Goal: Browse casually

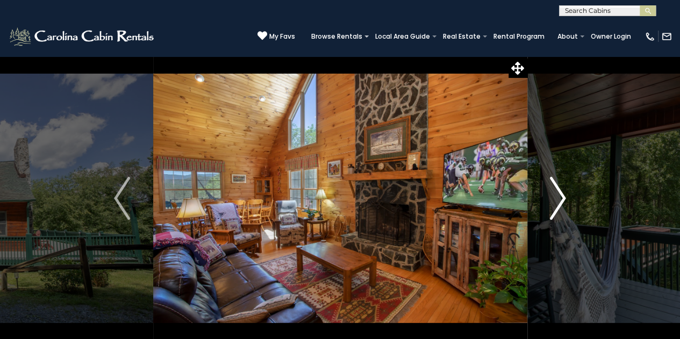
click at [557, 197] on img "Next" at bounding box center [558, 198] width 16 height 43
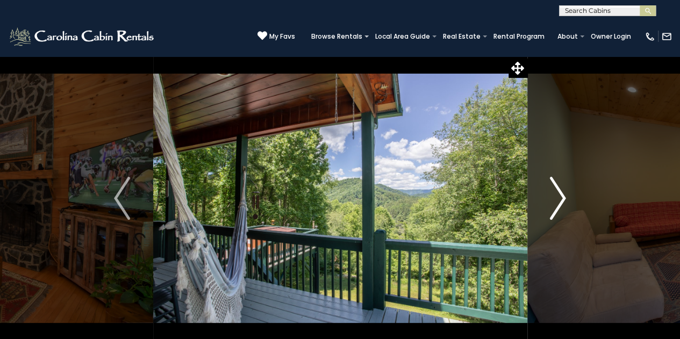
click at [558, 197] on img "Next" at bounding box center [558, 198] width 16 height 43
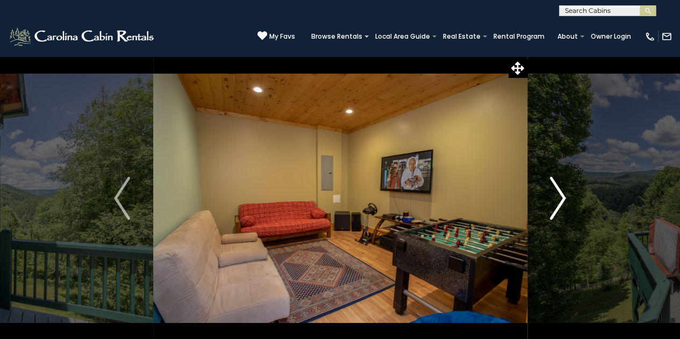
click at [558, 197] on img "Next" at bounding box center [558, 198] width 16 height 43
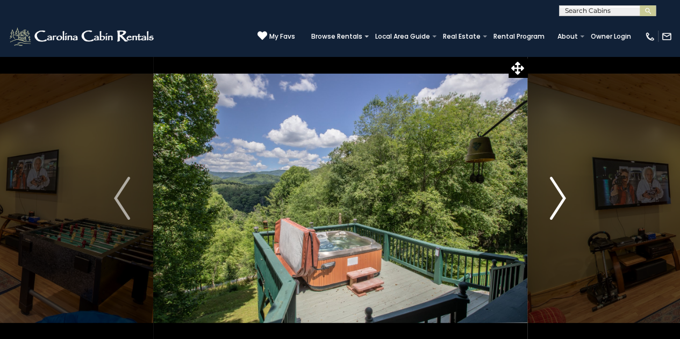
click at [559, 197] on img "Next" at bounding box center [558, 198] width 16 height 43
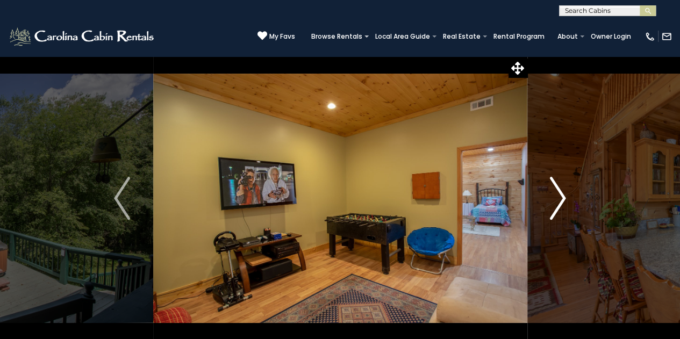
click at [560, 197] on img "Next" at bounding box center [558, 198] width 16 height 43
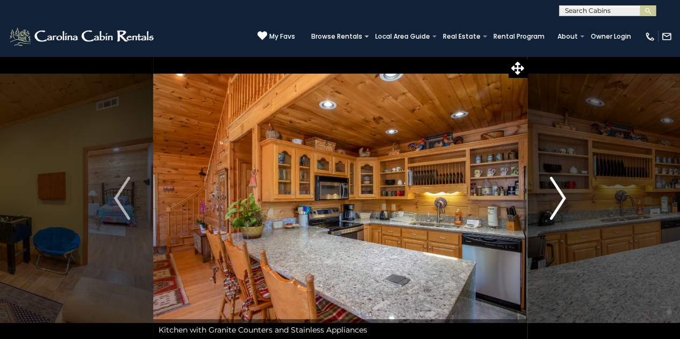
click at [560, 197] on img "Next" at bounding box center [558, 198] width 16 height 43
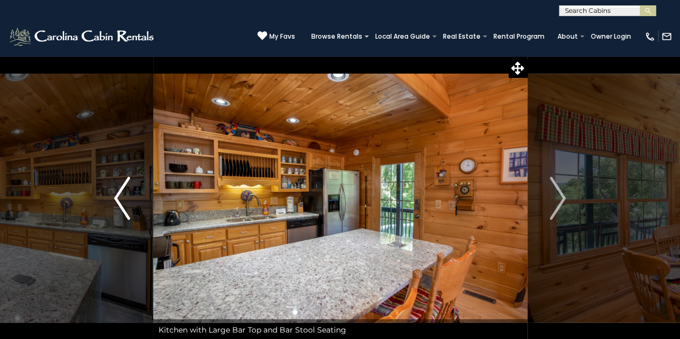
click at [126, 196] on img "Previous" at bounding box center [122, 198] width 16 height 43
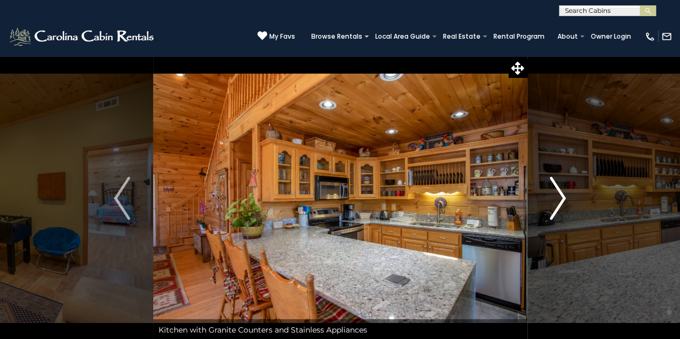
click at [556, 199] on img "Next" at bounding box center [558, 198] width 16 height 43
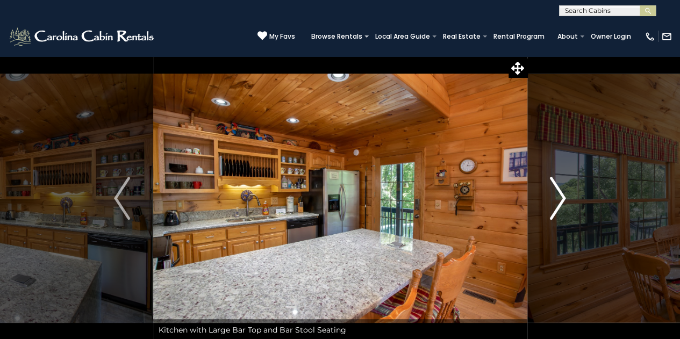
click at [564, 196] on img "Next" at bounding box center [558, 198] width 16 height 43
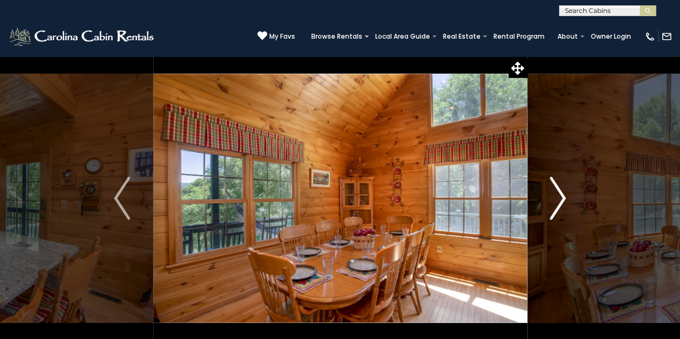
click at [564, 196] on img "Next" at bounding box center [558, 198] width 16 height 43
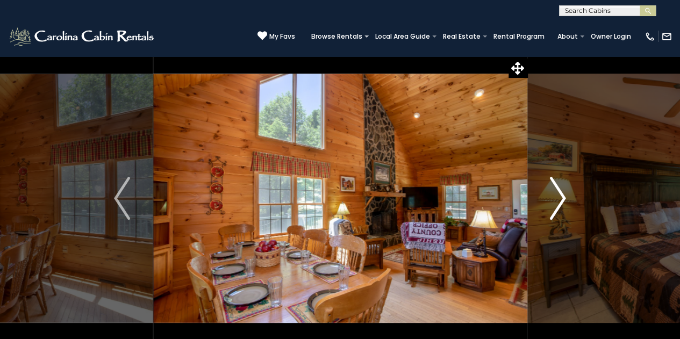
click at [564, 196] on img "Next" at bounding box center [558, 198] width 16 height 43
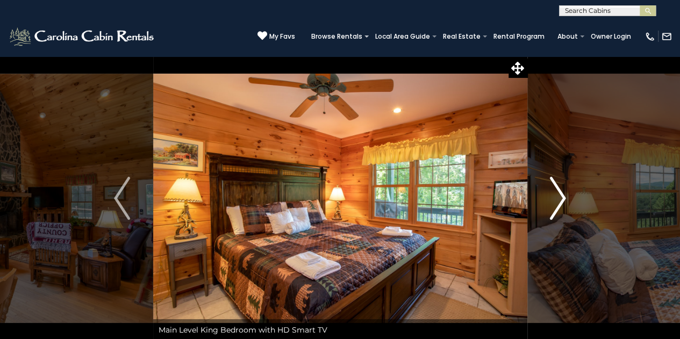
click at [564, 196] on img "Next" at bounding box center [558, 198] width 16 height 43
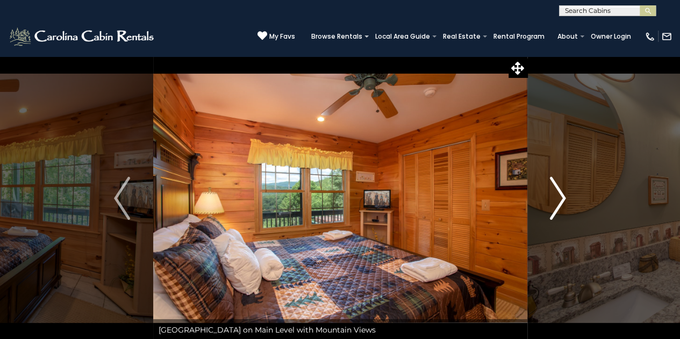
click at [568, 200] on button "Next" at bounding box center [558, 198] width 62 height 285
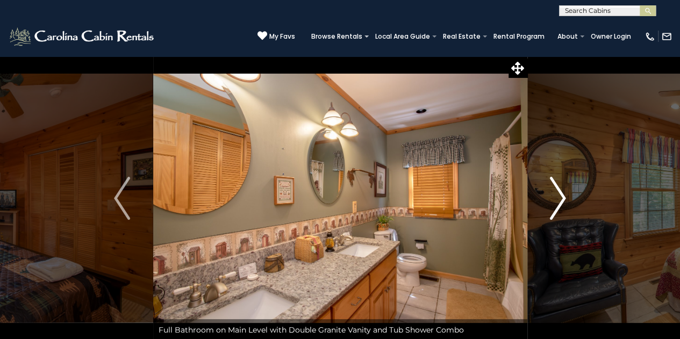
click at [568, 200] on button "Next" at bounding box center [558, 198] width 62 height 285
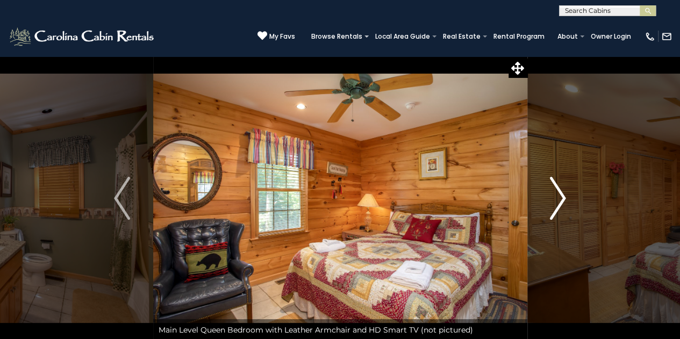
click at [568, 200] on button "Next" at bounding box center [558, 198] width 62 height 285
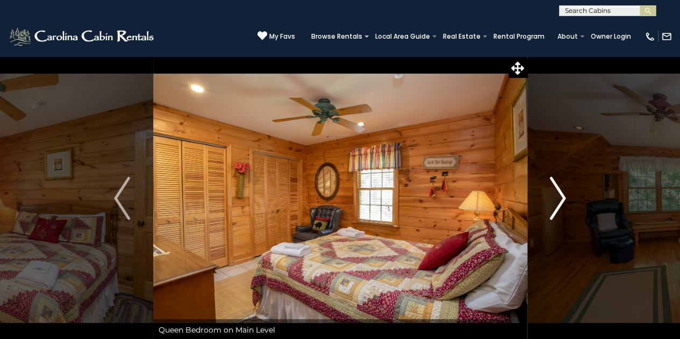
click at [561, 196] on img "Next" at bounding box center [558, 198] width 16 height 43
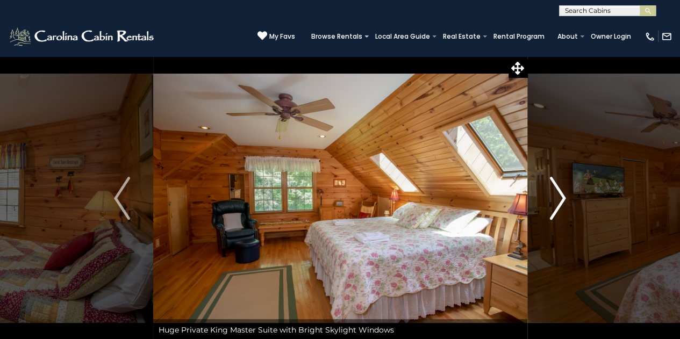
click at [563, 196] on img "Next" at bounding box center [558, 198] width 16 height 43
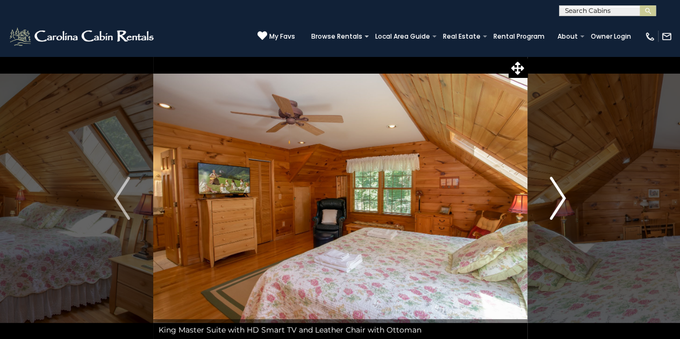
click at [568, 200] on button "Next" at bounding box center [558, 198] width 62 height 285
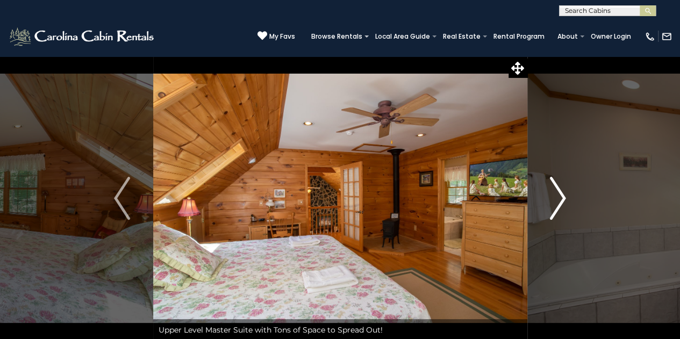
click at [563, 202] on img "Next" at bounding box center [558, 198] width 16 height 43
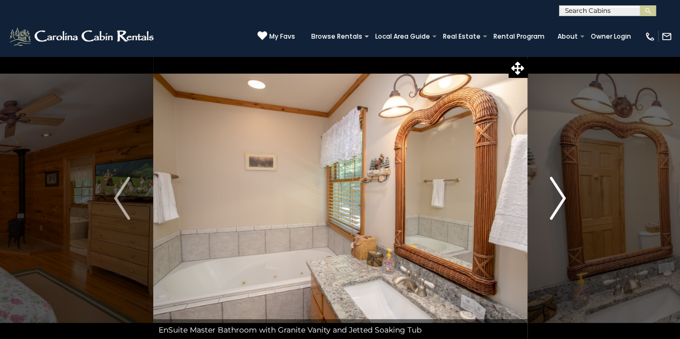
click at [564, 203] on img "Next" at bounding box center [558, 198] width 16 height 43
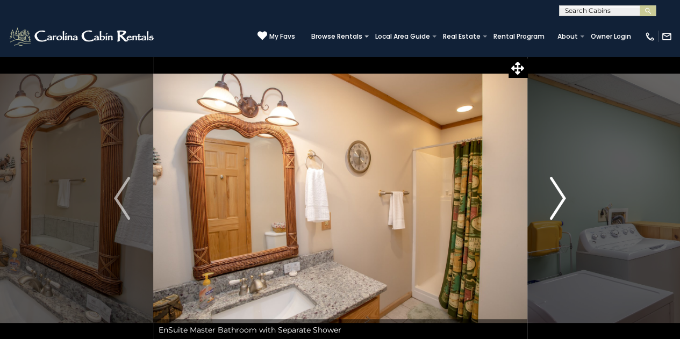
click at [568, 206] on button "Next" at bounding box center [558, 198] width 62 height 285
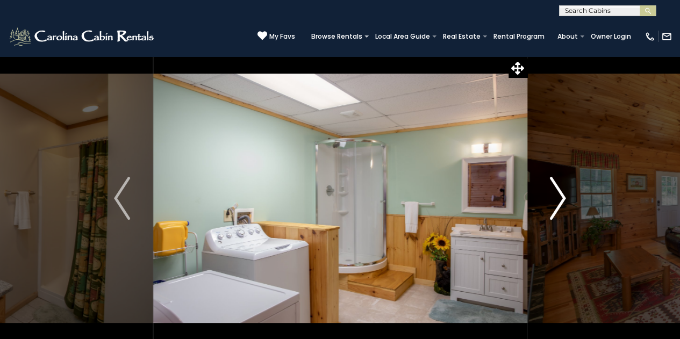
click at [568, 206] on button "Next" at bounding box center [558, 198] width 62 height 285
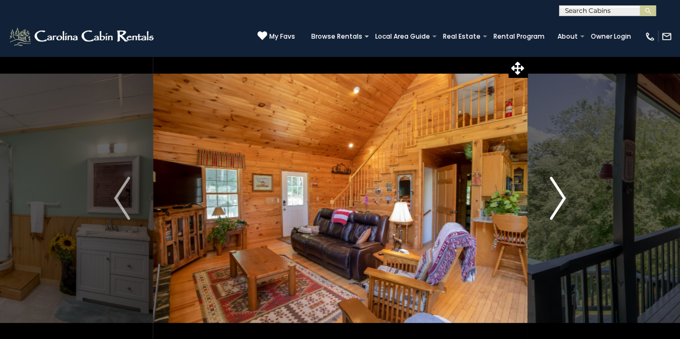
click at [571, 207] on button "Next" at bounding box center [558, 198] width 62 height 285
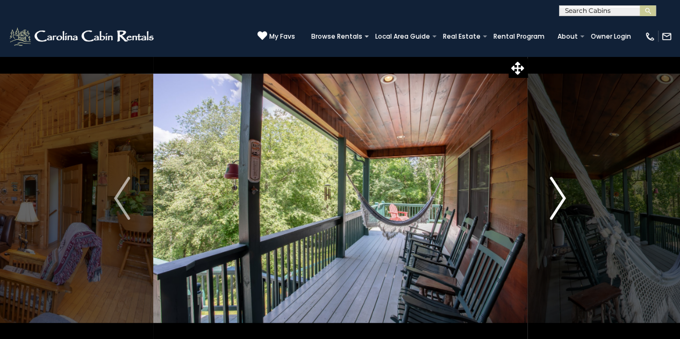
click at [571, 207] on button "Next" at bounding box center [558, 198] width 62 height 285
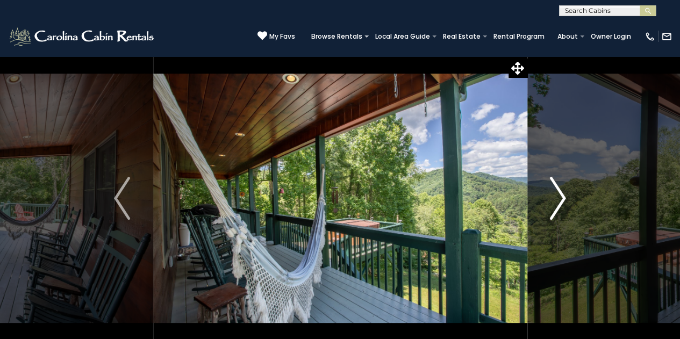
click at [571, 207] on button "Next" at bounding box center [558, 198] width 62 height 285
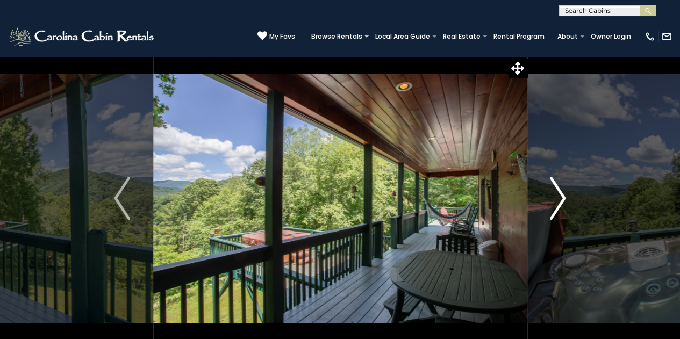
click at [571, 207] on button "Next" at bounding box center [558, 198] width 62 height 285
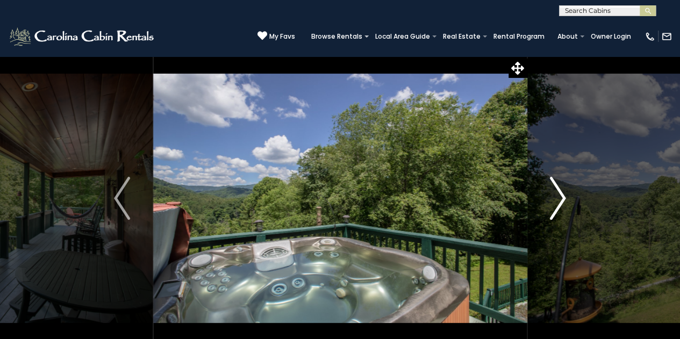
click at [571, 207] on button "Next" at bounding box center [558, 198] width 62 height 285
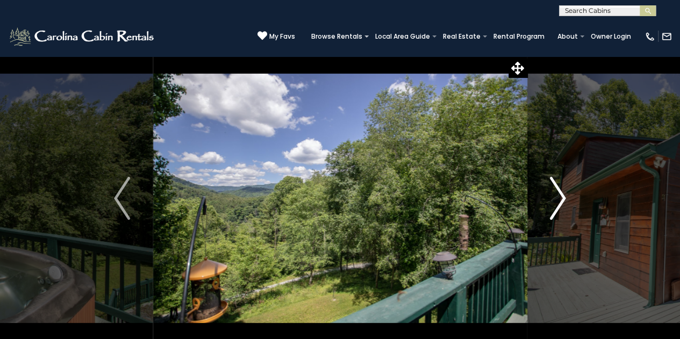
click at [574, 208] on button "Next" at bounding box center [558, 198] width 62 height 285
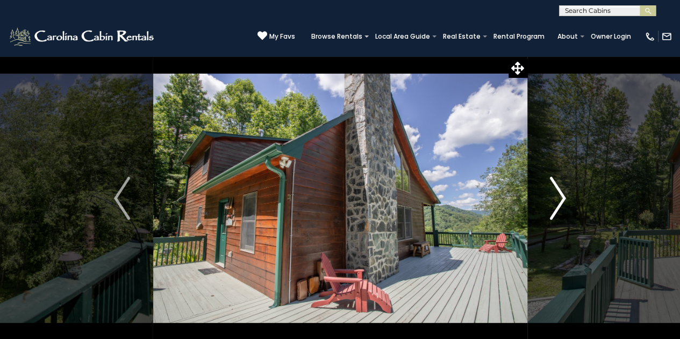
click at [560, 196] on img "Next" at bounding box center [558, 198] width 16 height 43
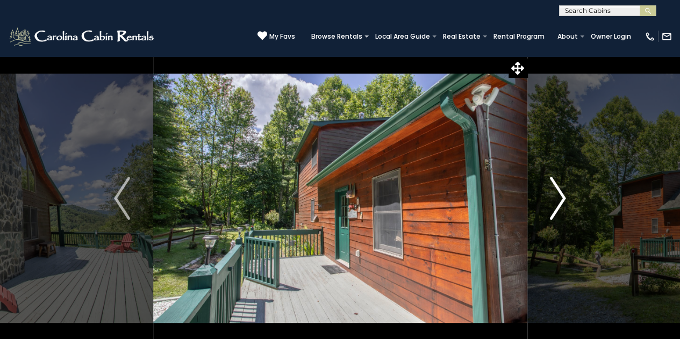
click at [560, 197] on img "Next" at bounding box center [558, 198] width 16 height 43
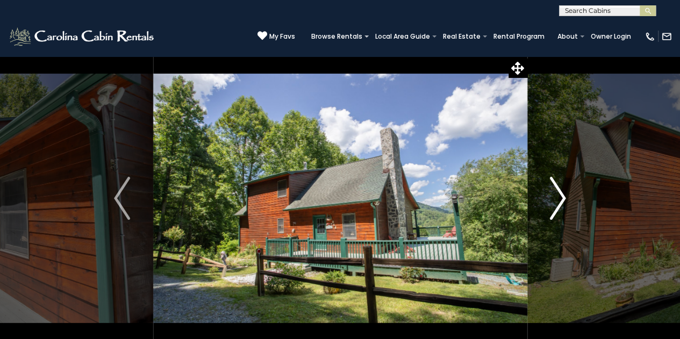
click at [560, 197] on img "Next" at bounding box center [558, 198] width 16 height 43
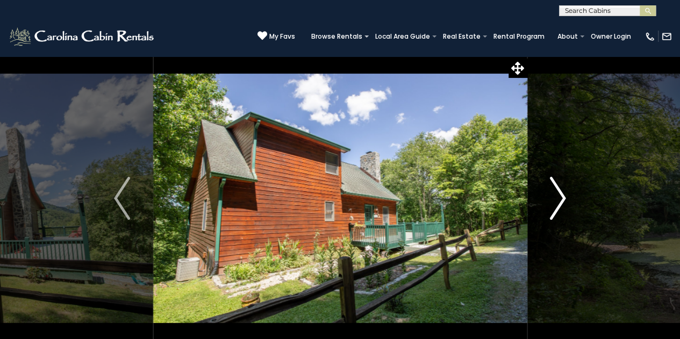
click at [560, 197] on img "Next" at bounding box center [558, 198] width 16 height 43
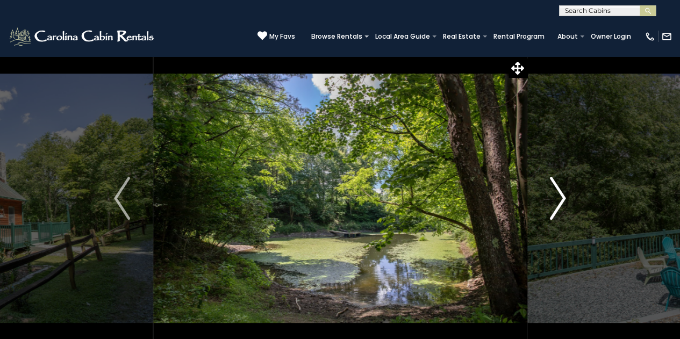
click at [560, 197] on img "Next" at bounding box center [558, 198] width 16 height 43
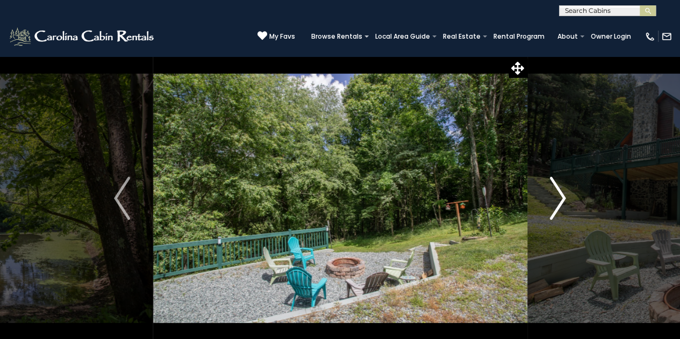
click at [560, 197] on img "Next" at bounding box center [558, 198] width 16 height 43
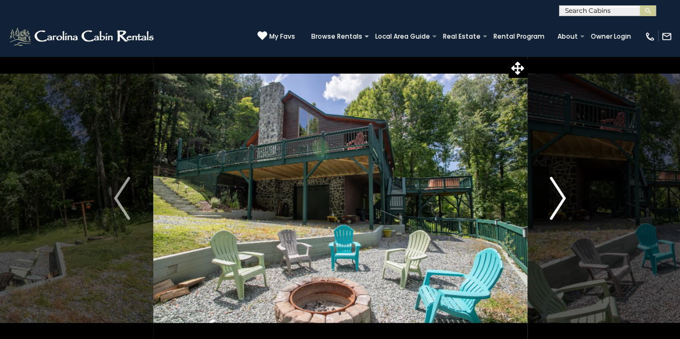
click at [558, 197] on img "Next" at bounding box center [558, 198] width 16 height 43
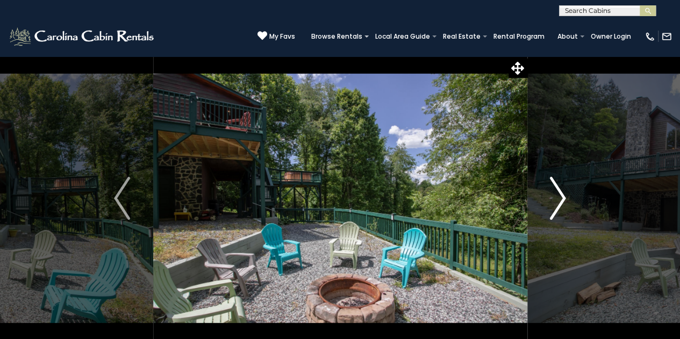
click at [558, 197] on img "Next" at bounding box center [558, 198] width 16 height 43
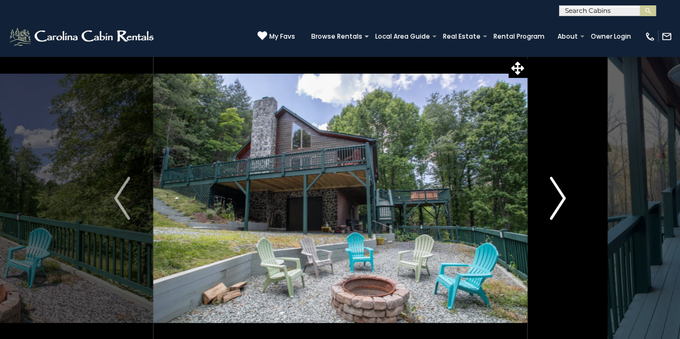
click at [558, 197] on img "Next" at bounding box center [558, 198] width 16 height 43
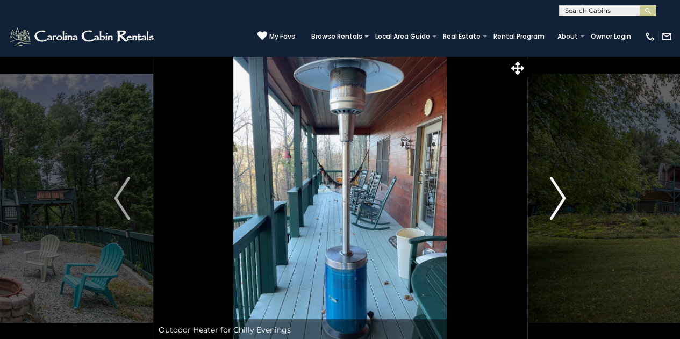
click at [558, 197] on img "Next" at bounding box center [558, 198] width 16 height 43
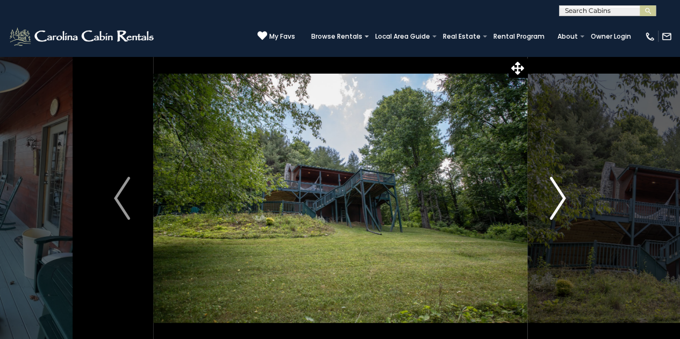
click at [561, 197] on img "Next" at bounding box center [558, 198] width 16 height 43
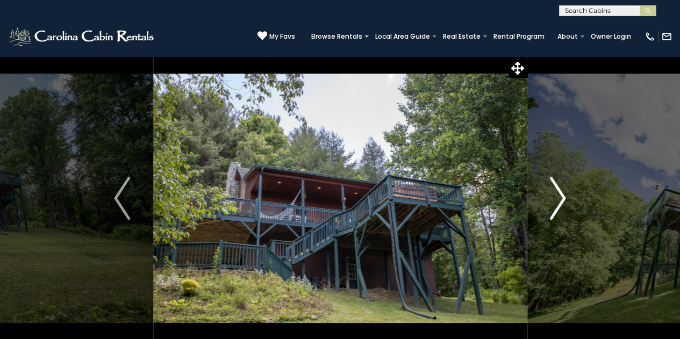
click at [563, 197] on img "Next" at bounding box center [558, 198] width 16 height 43
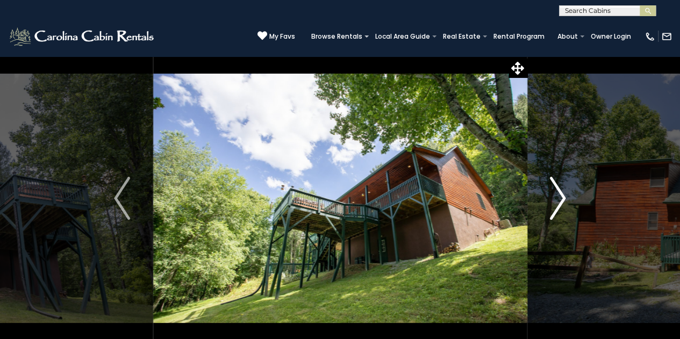
click at [564, 198] on img "Next" at bounding box center [558, 198] width 16 height 43
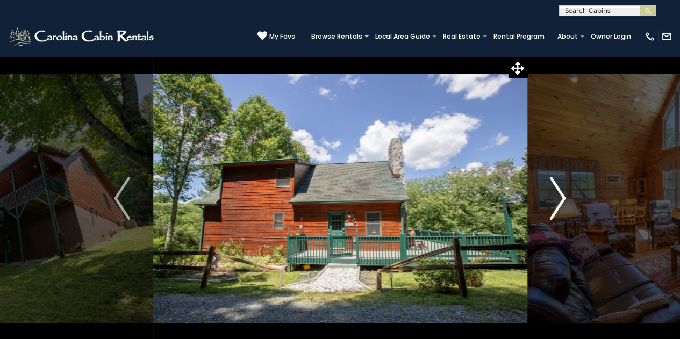
click at [564, 198] on img "Next" at bounding box center [558, 198] width 16 height 43
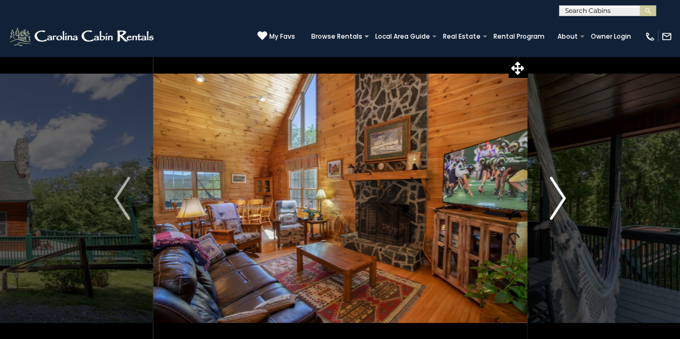
click at [564, 198] on img "Next" at bounding box center [558, 198] width 16 height 43
